Goal: Check status: Check status

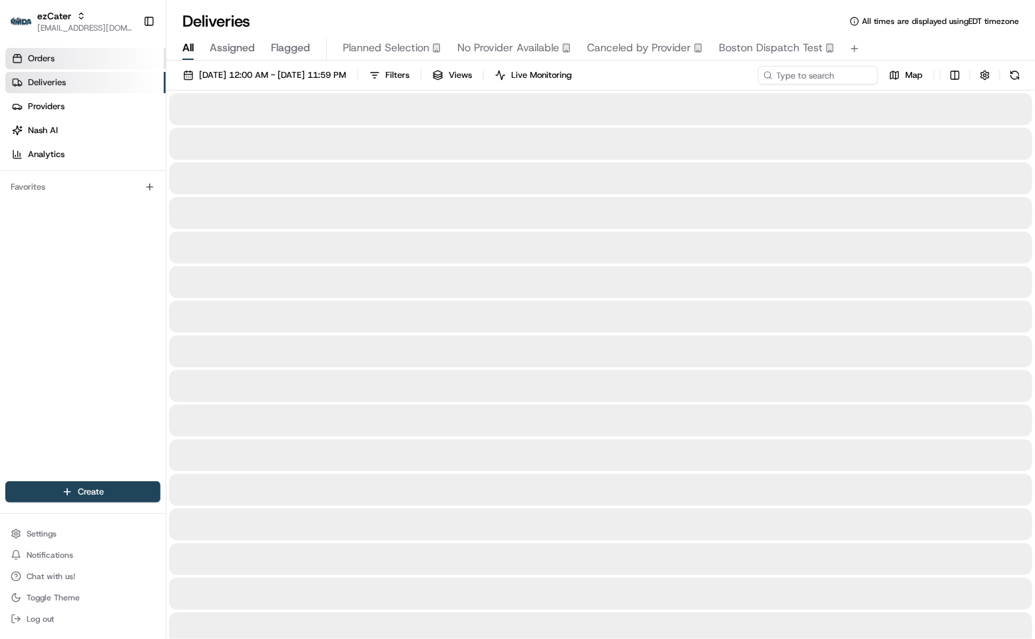
click at [108, 49] on link "Orders" at bounding box center [85, 58] width 160 height 21
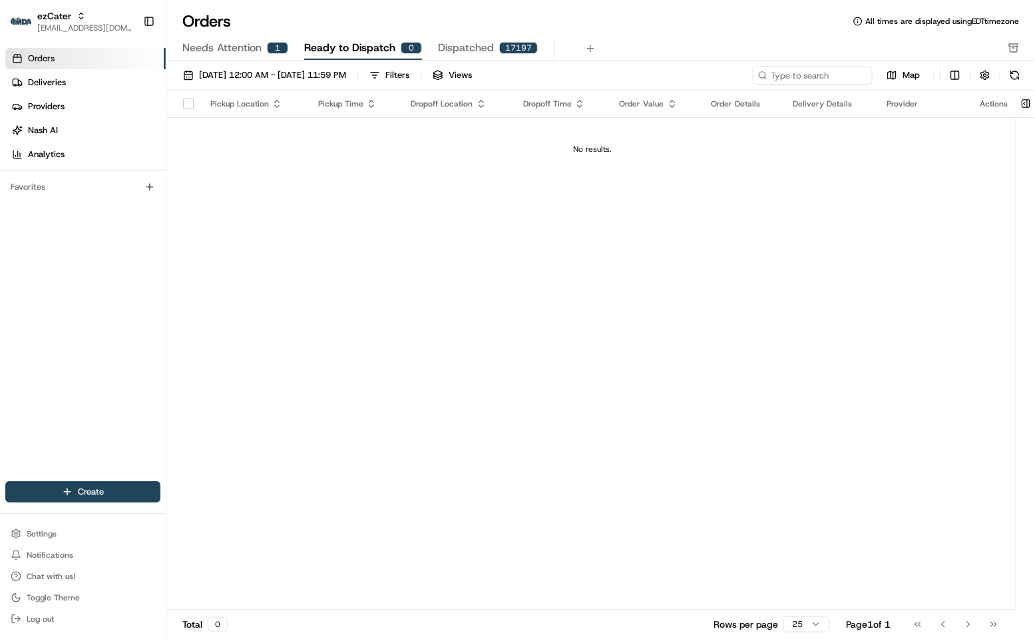
click at [218, 48] on span "Needs Attention" at bounding box center [221, 48] width 79 height 16
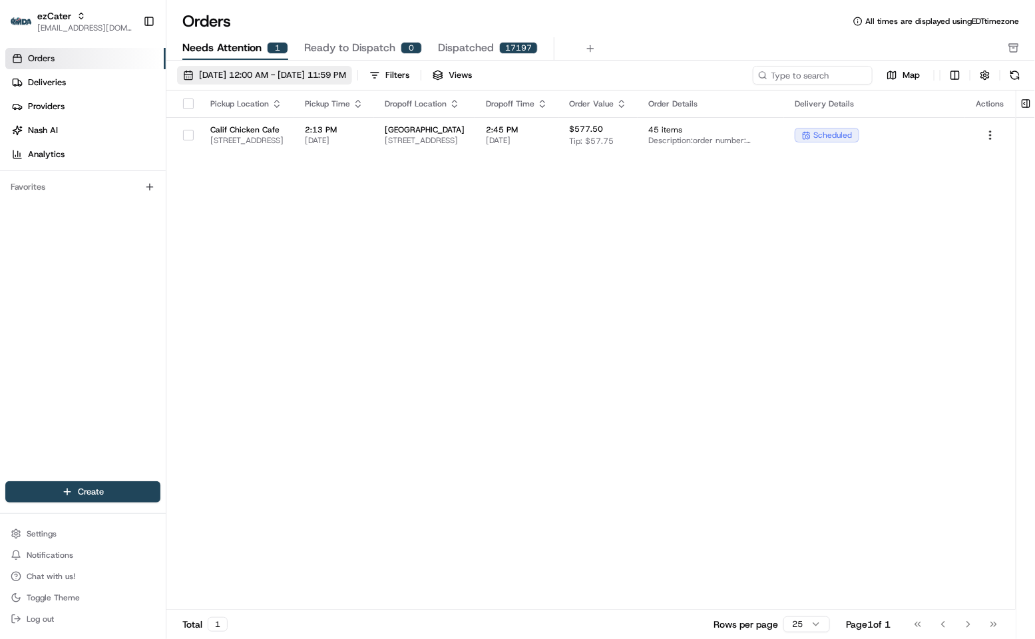
click at [238, 82] on button "[DATE] 12:00 AM - [DATE] 11:59 PM" at bounding box center [264, 75] width 175 height 19
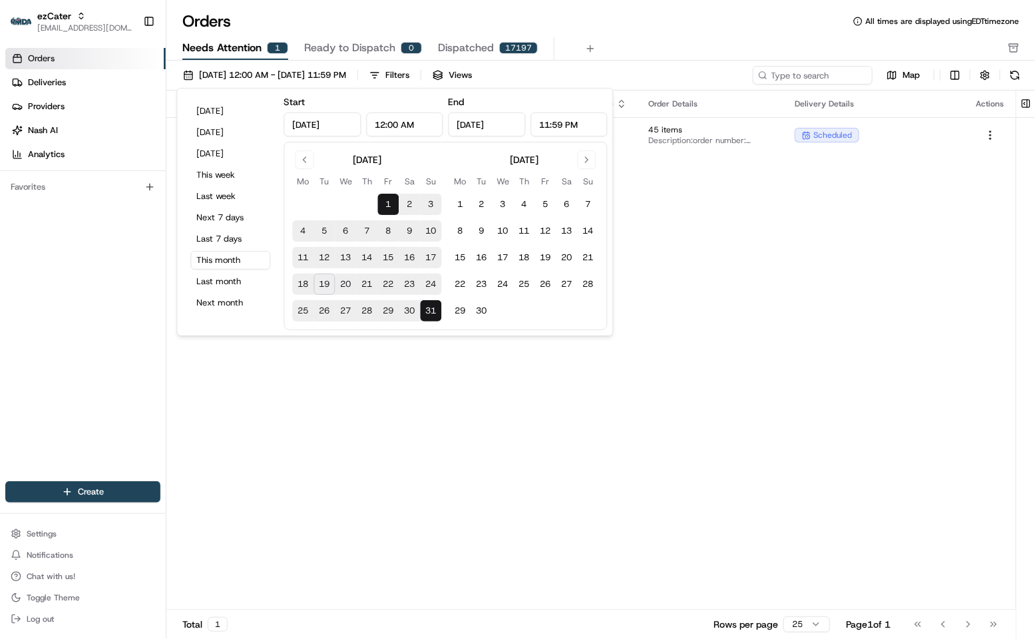
click at [328, 282] on button "19" at bounding box center [324, 283] width 21 height 21
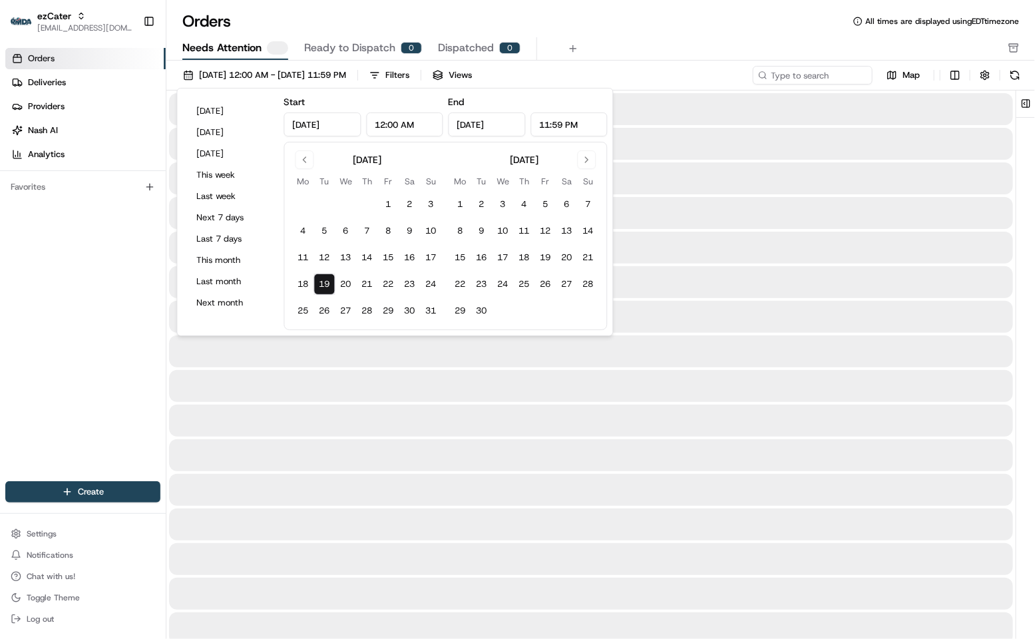
type input "[DATE]"
click at [343, 300] on button "27" at bounding box center [345, 310] width 21 height 21
type input "[DATE]"
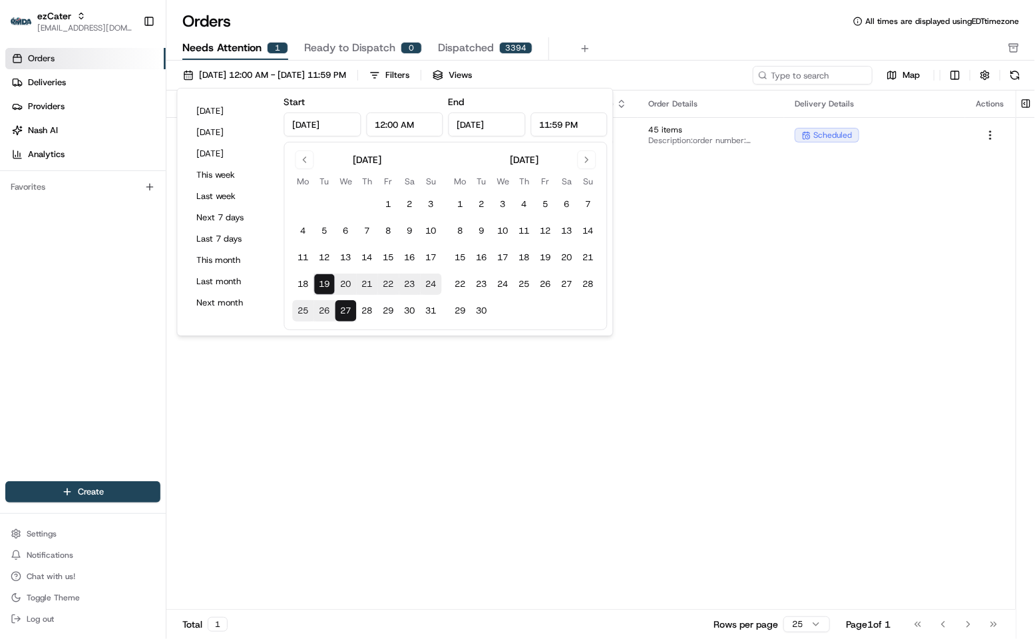
click at [619, 41] on div "Needs Attention 1 Ready to Dispatch 0 Dispatched 3394" at bounding box center [591, 48] width 818 height 23
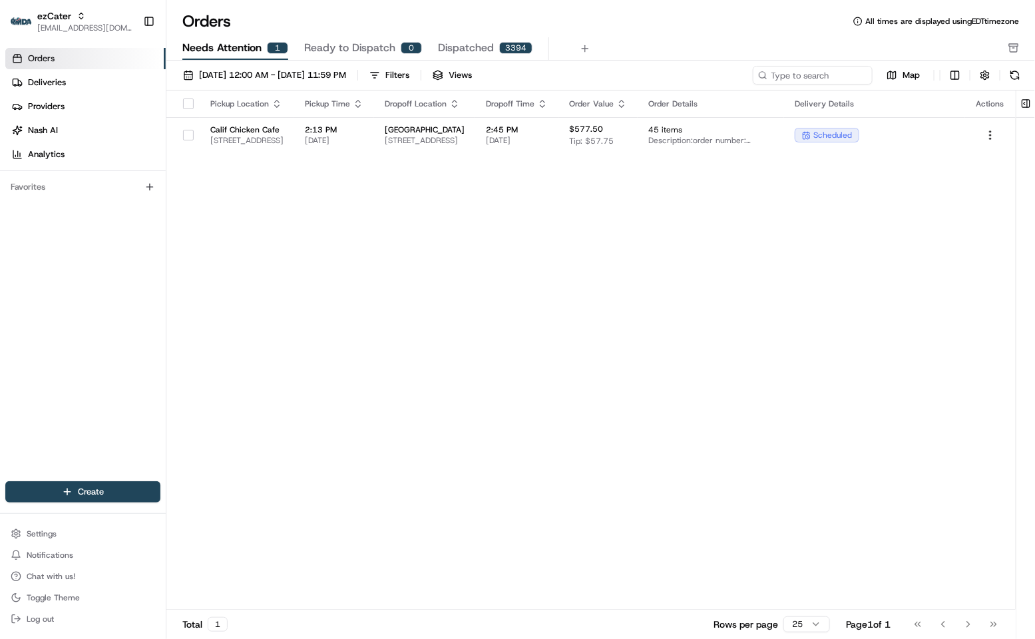
click at [531, 164] on div "Pickup Location Pickup Time Dropoff Location Dropoff Time Order Value Order Det…" at bounding box center [590, 349] width 849 height 519
click at [464, 130] on span "[GEOGRAPHIC_DATA]" at bounding box center [425, 129] width 80 height 11
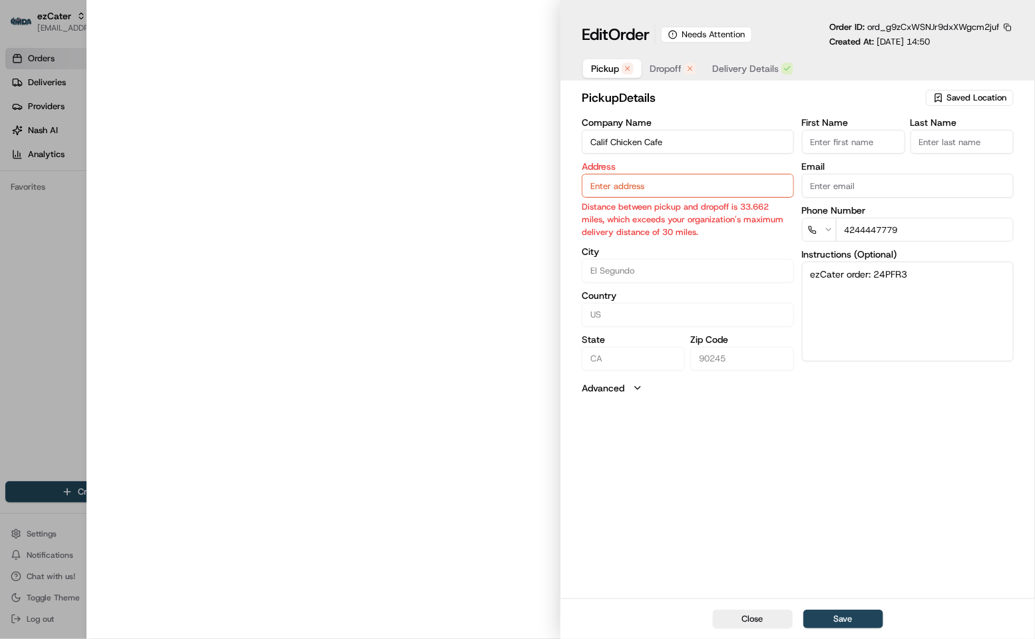
type input "[STREET_ADDRESS]"
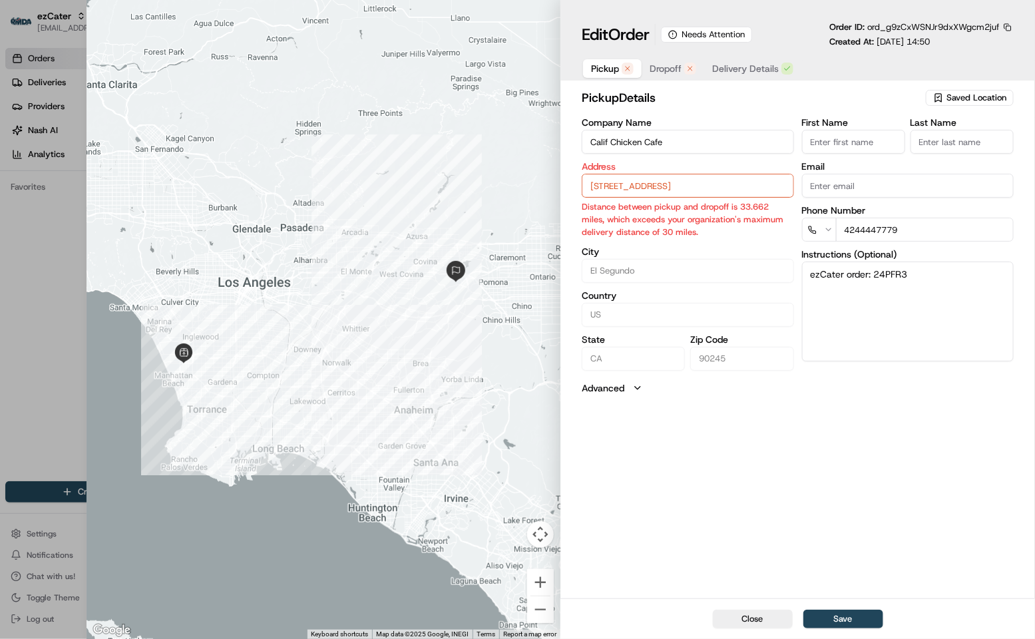
click at [653, 75] on span "Dropoff" at bounding box center [665, 68] width 32 height 13
click at [657, 142] on input "[GEOGRAPHIC_DATA]" at bounding box center [687, 142] width 212 height 24
click at [643, 200] on div "Address [GEOGRAPHIC_DATA][PERSON_NAME][STREET_ADDRESS] Distance between pickup …" at bounding box center [687, 200] width 212 height 77
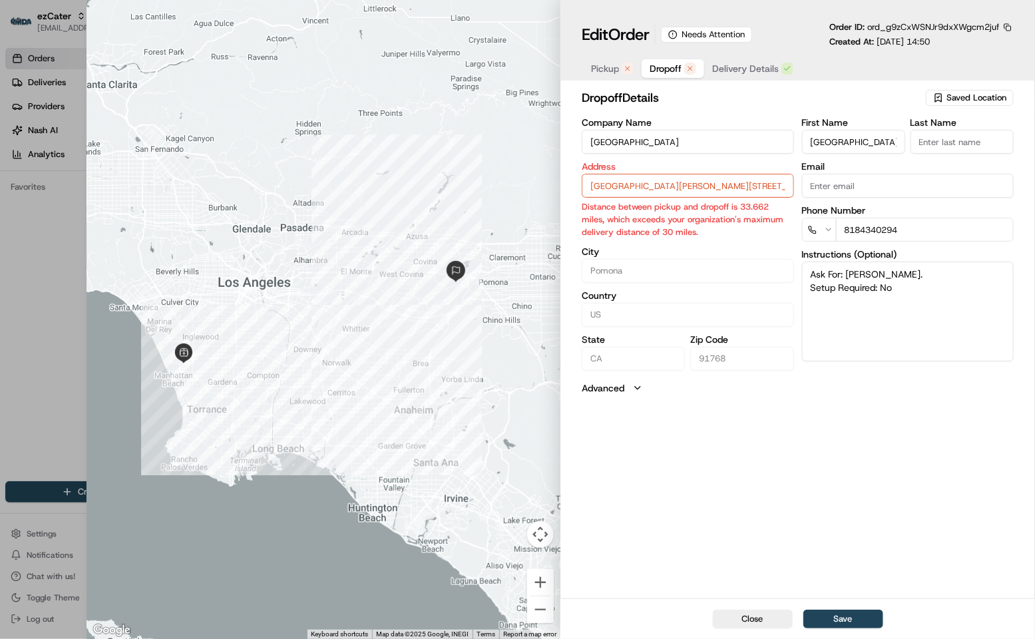
click at [641, 196] on input "[GEOGRAPHIC_DATA][PERSON_NAME][STREET_ADDRESS]" at bounding box center [687, 186] width 212 height 24
paste input "[STREET_ADDRESS]"
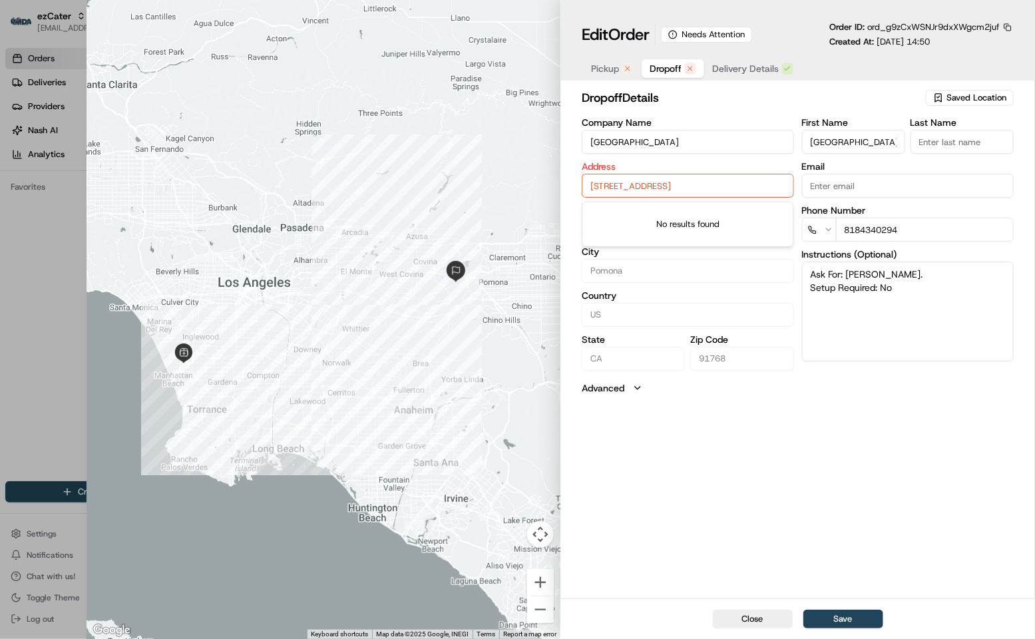
scroll to position [0, 96]
click at [657, 216] on div "[STREET_ADDRESS]" at bounding box center [687, 215] width 205 height 20
type input "[PERSON_NAME] Library, [STREET_ADDRESS]"
type input "[GEOGRAPHIC_DATA]"
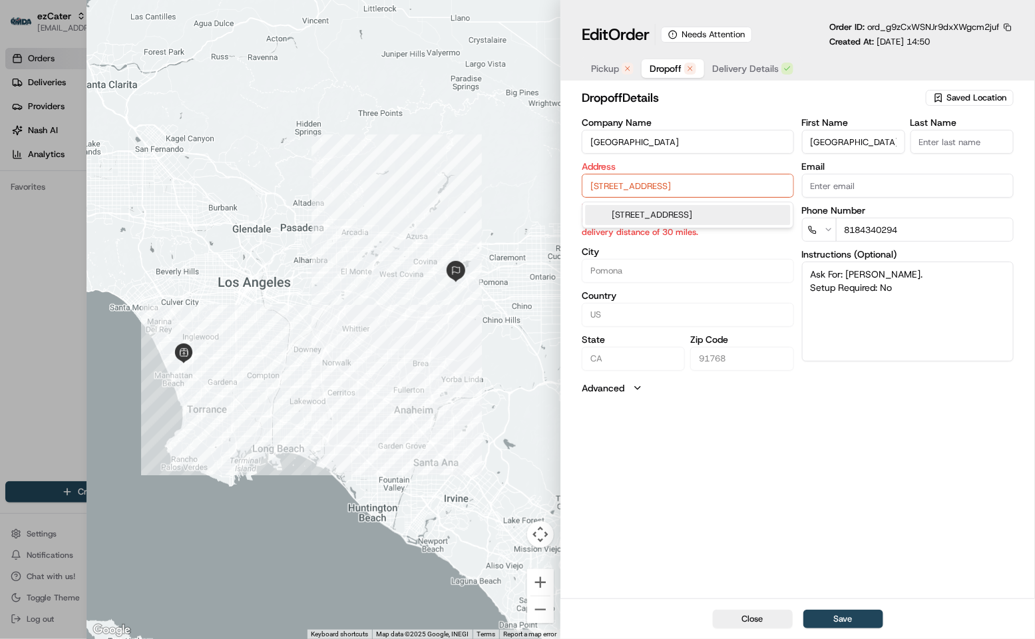
type input "90045"
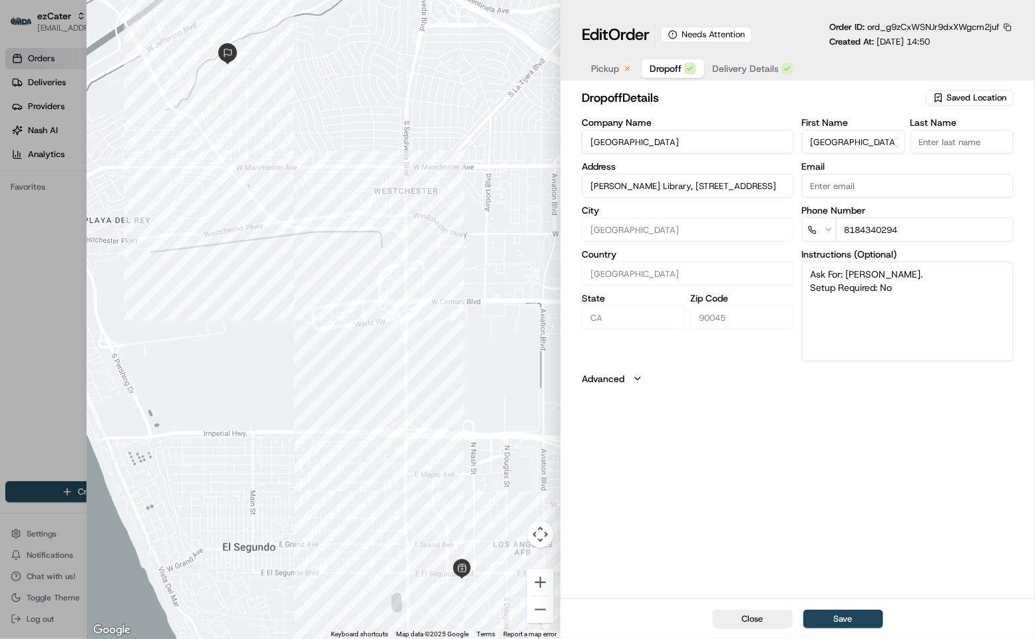
click at [601, 71] on span "Pickup" at bounding box center [605, 68] width 28 height 13
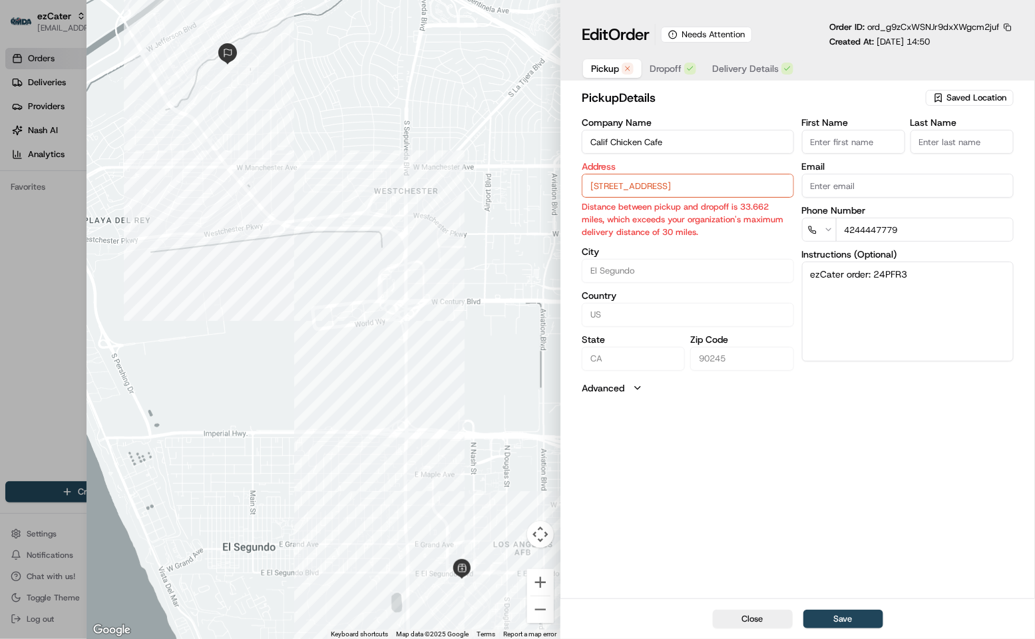
click at [663, 188] on input "[STREET_ADDRESS]" at bounding box center [687, 186] width 212 height 24
click at [675, 220] on div "[STREET_ADDRESS]" at bounding box center [687, 215] width 205 height 20
type input "[STREET_ADDRESS]"
type input "[GEOGRAPHIC_DATA]"
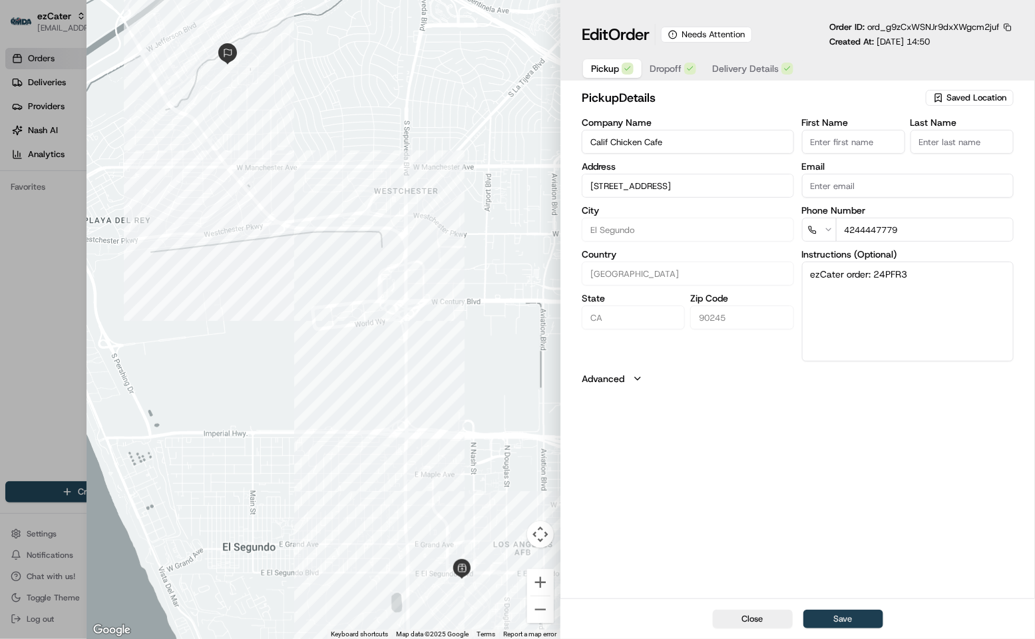
click at [844, 609] on button "Save" at bounding box center [843, 618] width 80 height 19
click at [845, 613] on div "Close Save" at bounding box center [797, 618] width 474 height 41
type input "+1"
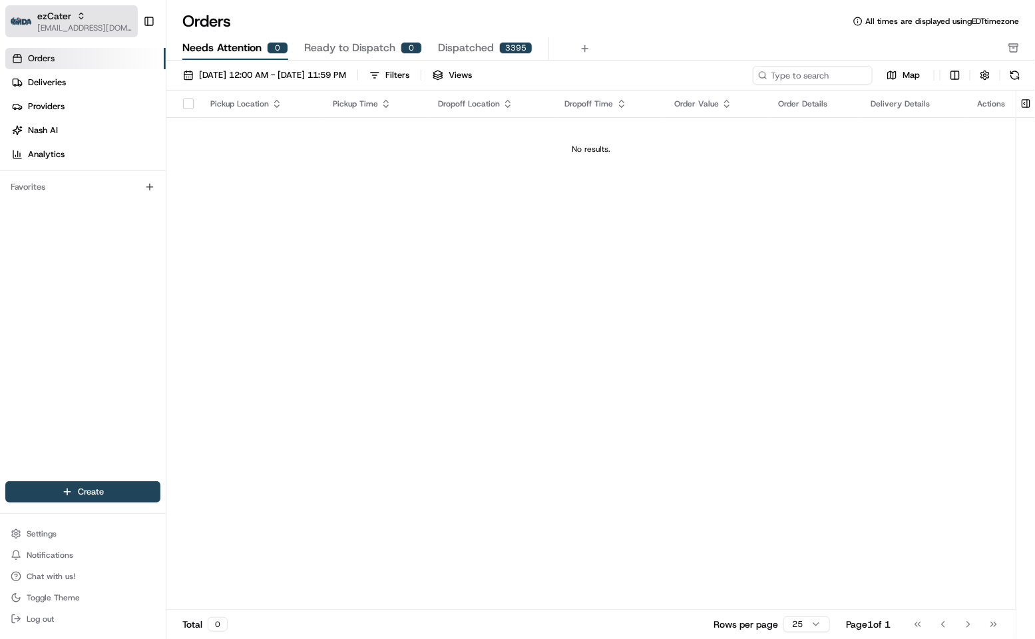
click at [48, 20] on span "ezCater" at bounding box center [54, 15] width 34 height 13
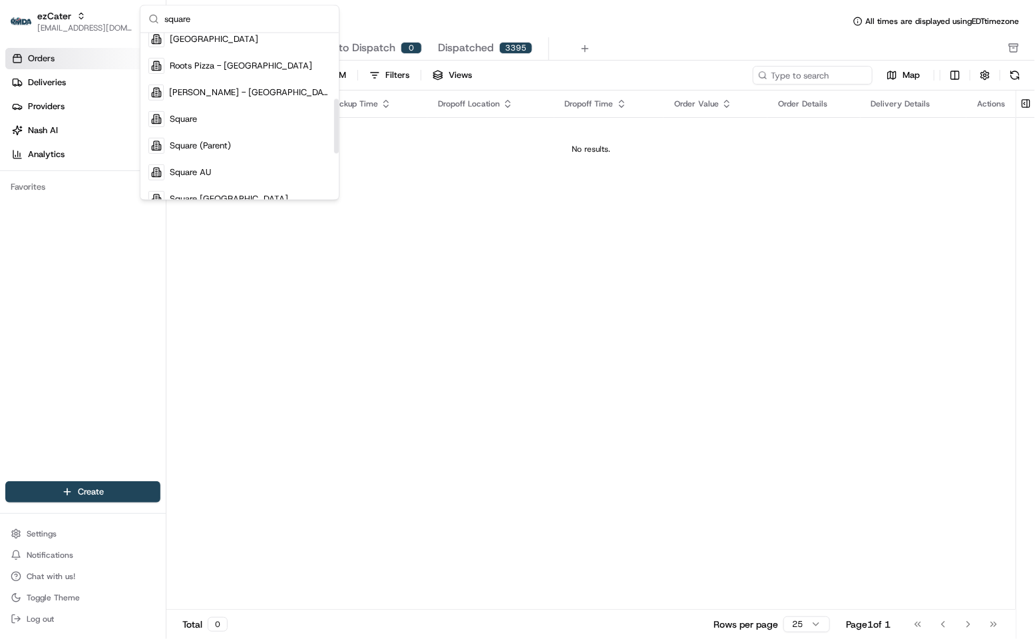
scroll to position [200, 0]
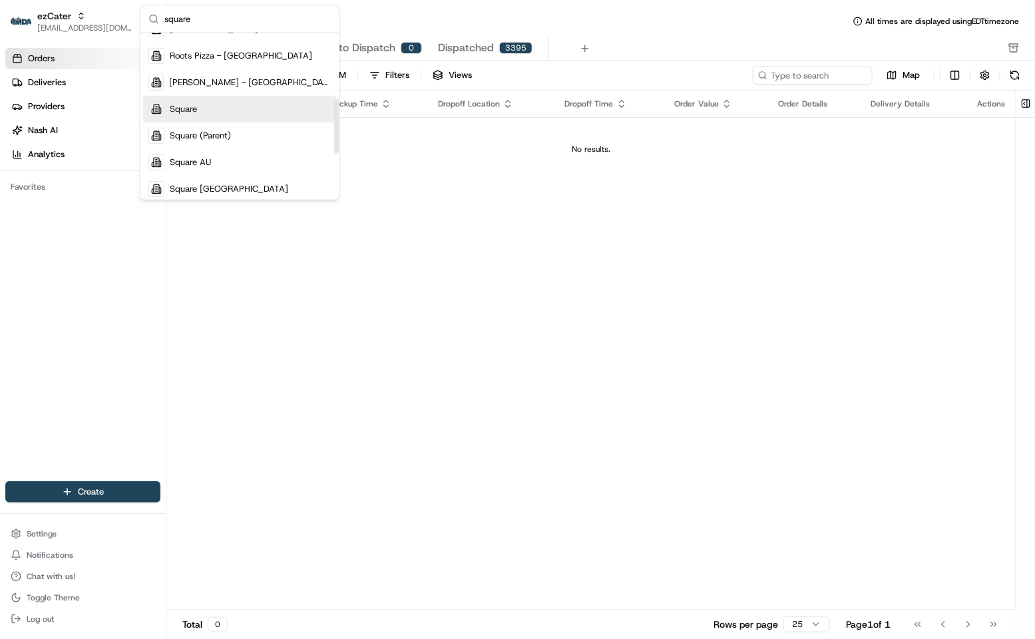
type input "square"
click at [218, 114] on div "Square" at bounding box center [239, 109] width 193 height 27
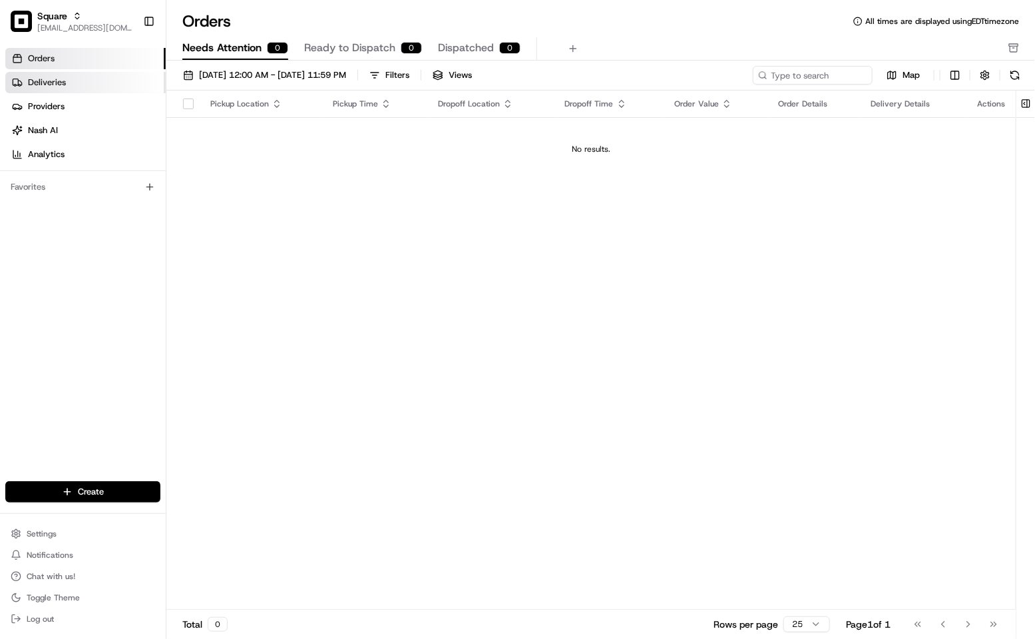
click at [65, 82] on span "Deliveries" at bounding box center [47, 83] width 38 height 12
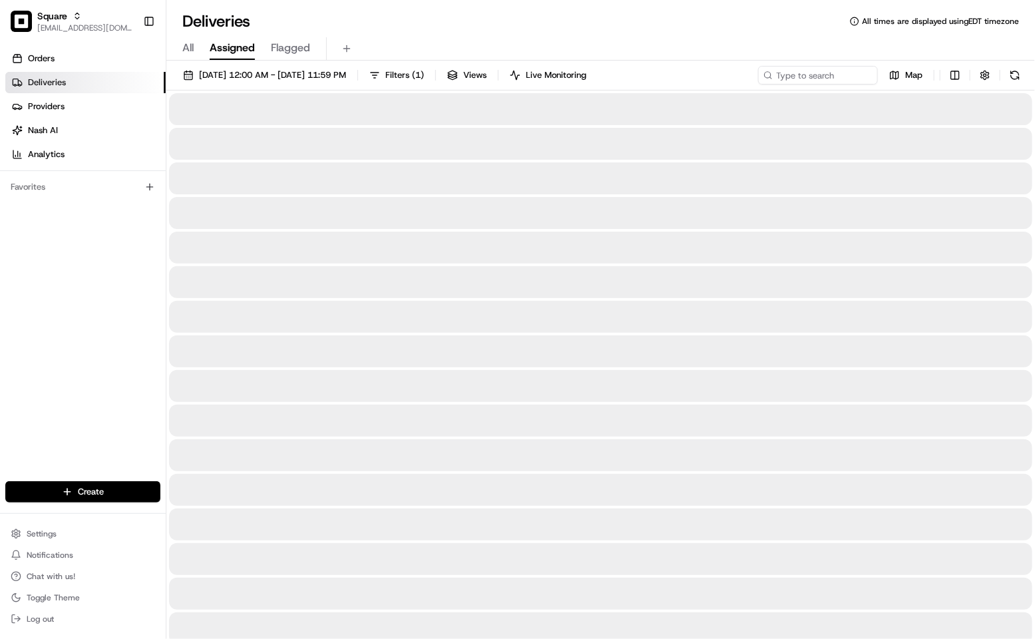
click at [232, 76] on span "[DATE] 12:00 AM - [DATE] 11:59 PM" at bounding box center [272, 75] width 147 height 12
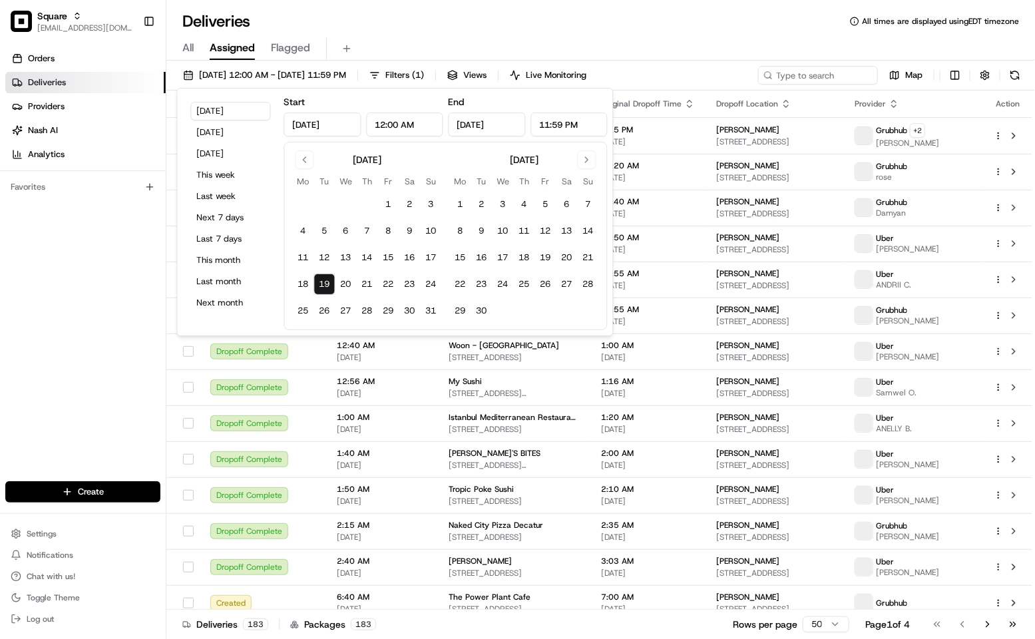
type input "[DATE]"
type input "12:00 AM"
type input "[DATE]"
type input "11:59 PM"
